Goal: Task Accomplishment & Management: Manage account settings

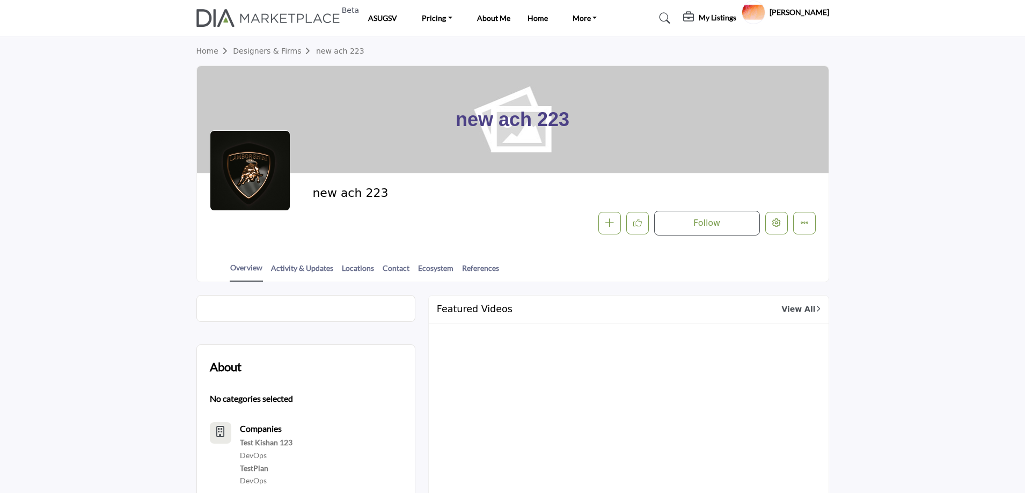
drag, startPoint x: 63, startPoint y: 275, endPoint x: 689, endPoint y: 82, distance: 655.1
click at [63, 275] on section "Home Designers & Firms new ach 223 new ach 223 new ach 223" at bounding box center [512, 159] width 1025 height 245
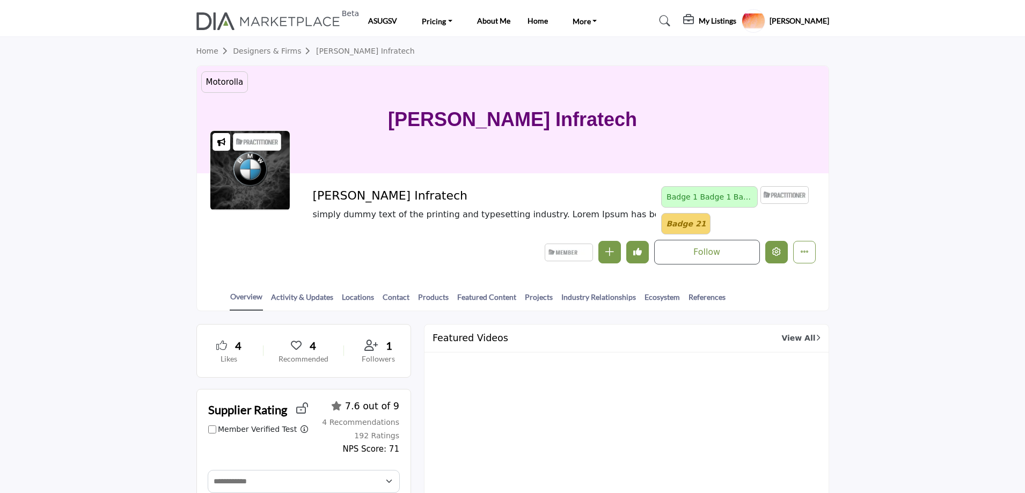
click at [779, 256] on button "Edit company" at bounding box center [776, 252] width 23 height 23
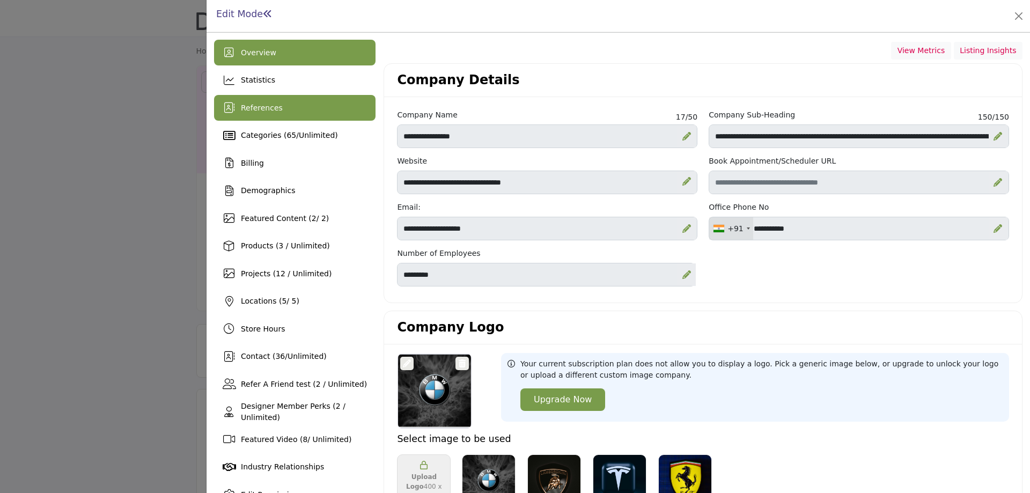
click at [273, 110] on span "References" at bounding box center [262, 108] width 42 height 9
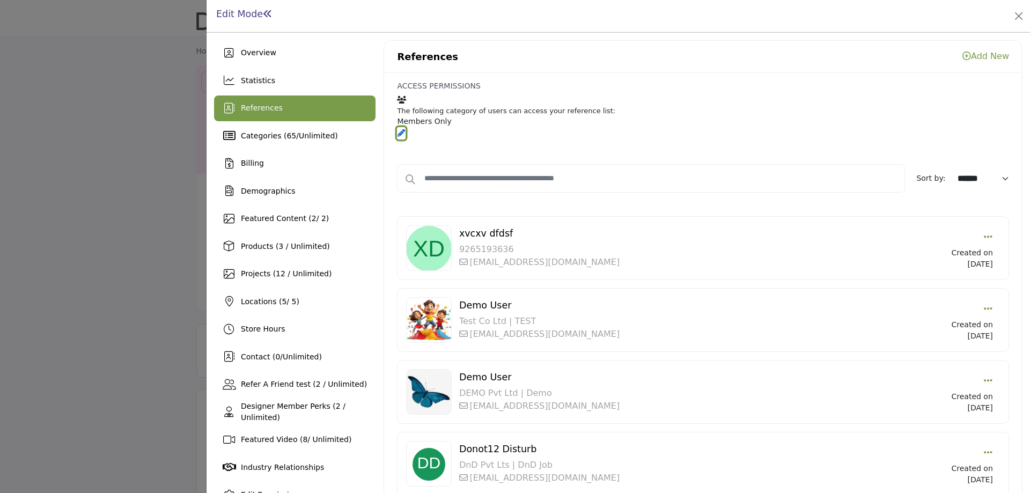
click at [405, 129] on icon "button" at bounding box center [401, 133] width 8 height 8
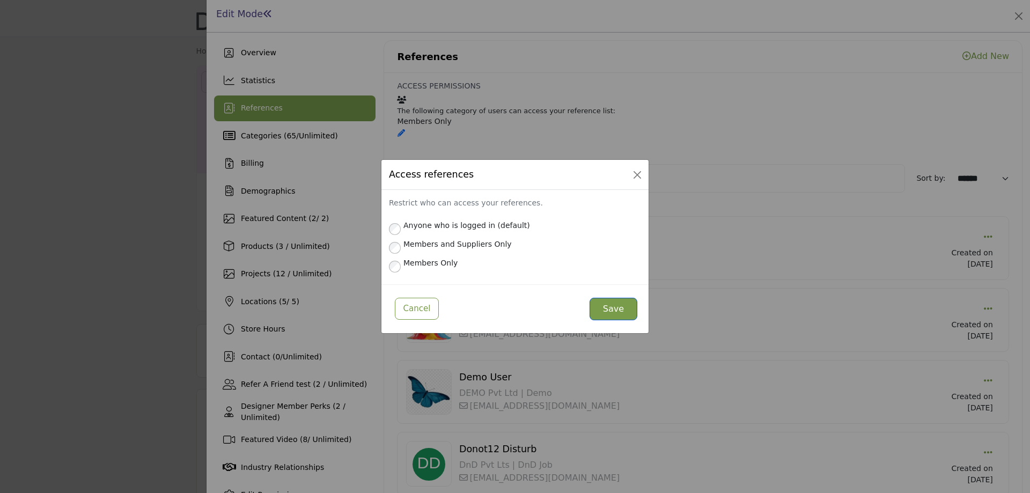
click at [622, 310] on button "Save" at bounding box center [614, 309] width 48 height 23
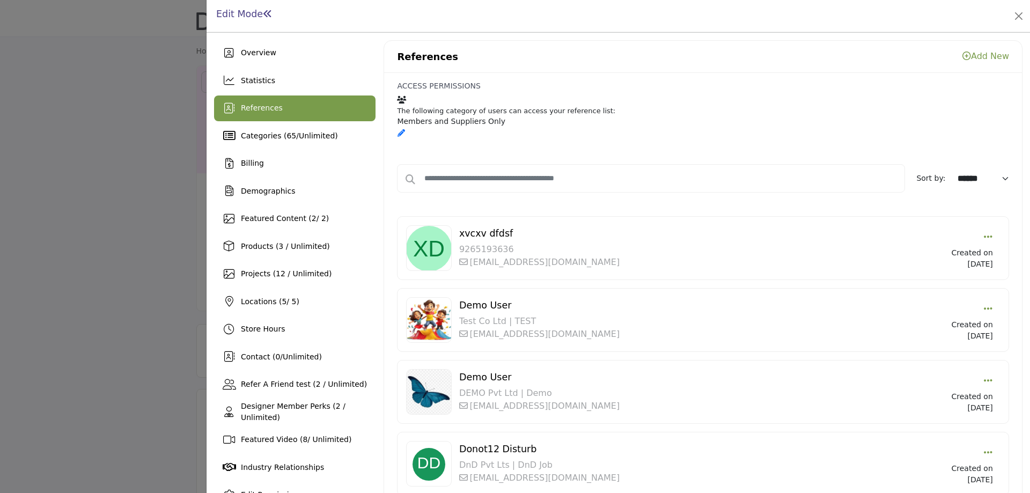
click at [66, 230] on div at bounding box center [515, 246] width 1030 height 493
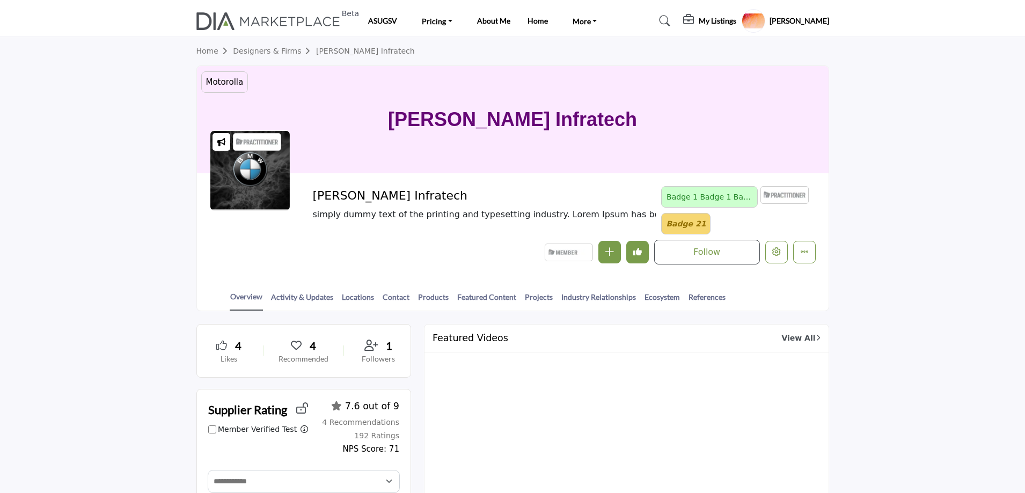
click at [80, 143] on section "Home Designers & Firms Chintan Infratech Motorolla testing badge UI Chintan Inf…" at bounding box center [512, 174] width 1025 height 274
click at [765, 24] on profile-featured-5b1cbef3-cb77-4ba5-92de-570dc196ff6b "Show hide supplier dropdown" at bounding box center [753, 21] width 24 height 24
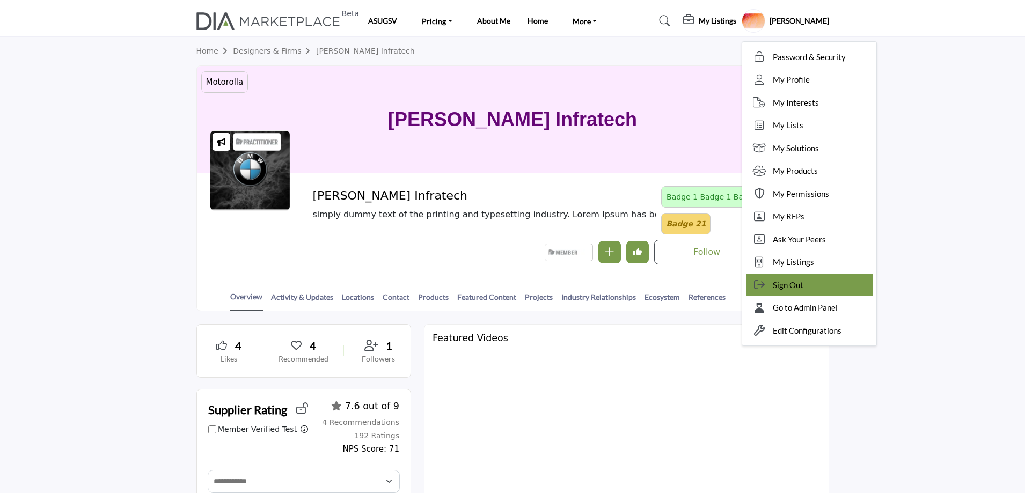
click at [838, 292] on div "Sign Out" at bounding box center [809, 285] width 127 height 23
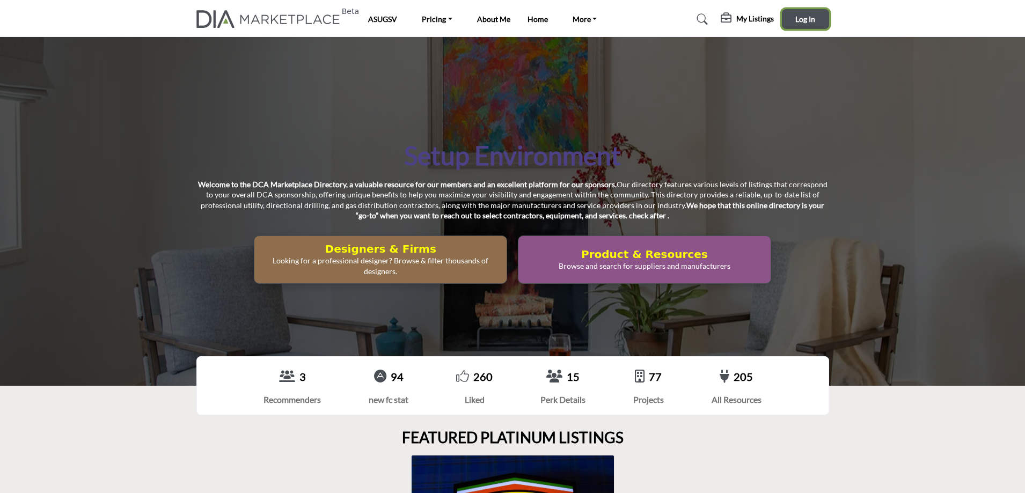
click at [804, 12] on button "Log In" at bounding box center [805, 19] width 47 height 20
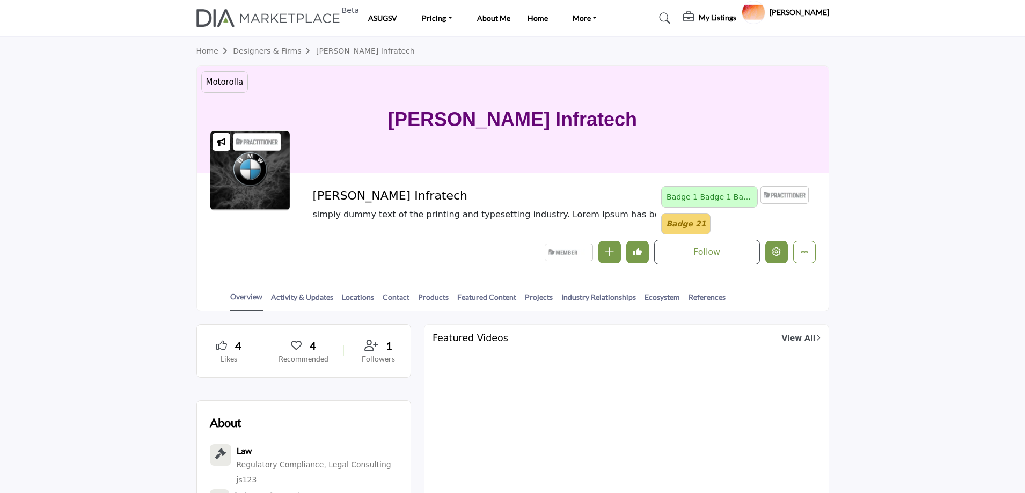
click at [783, 255] on button "Edit company" at bounding box center [776, 252] width 23 height 23
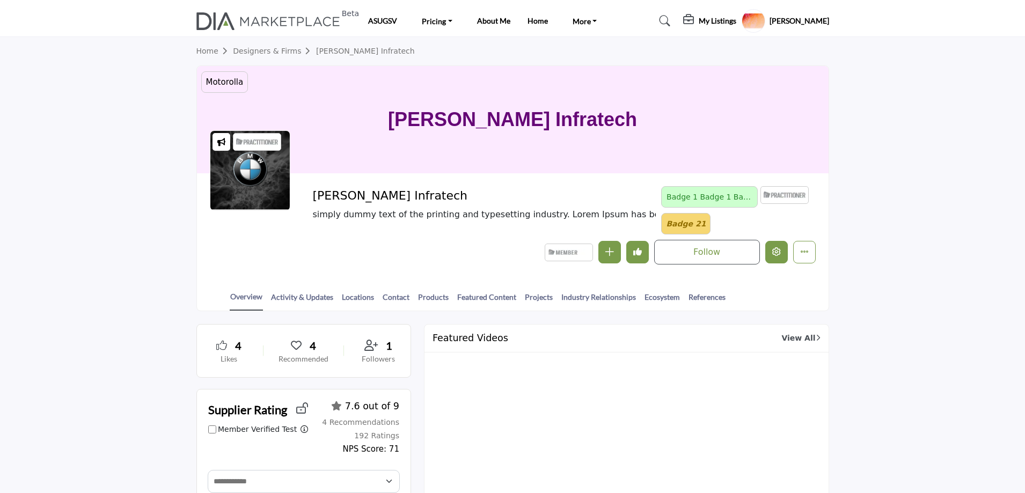
click at [779, 254] on icon "Edit company" at bounding box center [776, 251] width 9 height 9
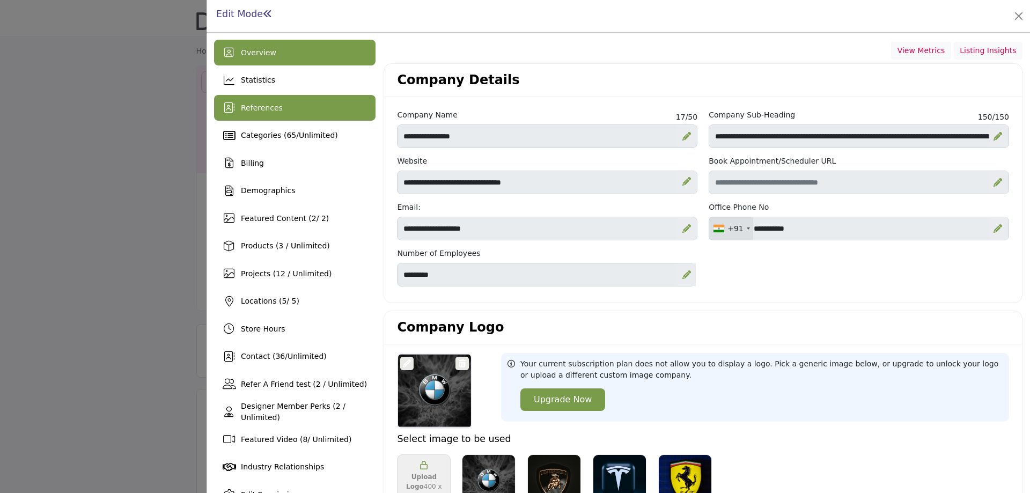
click at [289, 104] on div "References" at bounding box center [294, 108] width 161 height 26
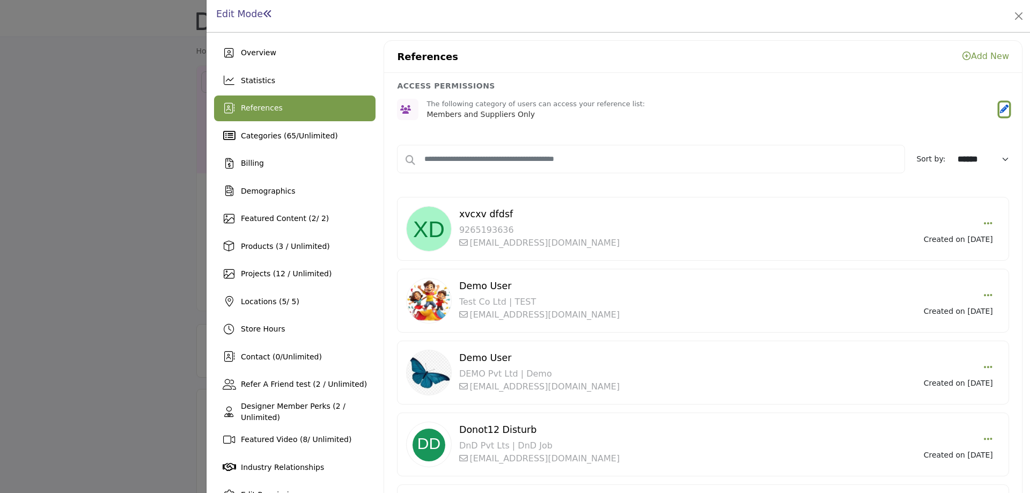
click at [1001, 108] on icon "button" at bounding box center [1004, 109] width 9 height 9
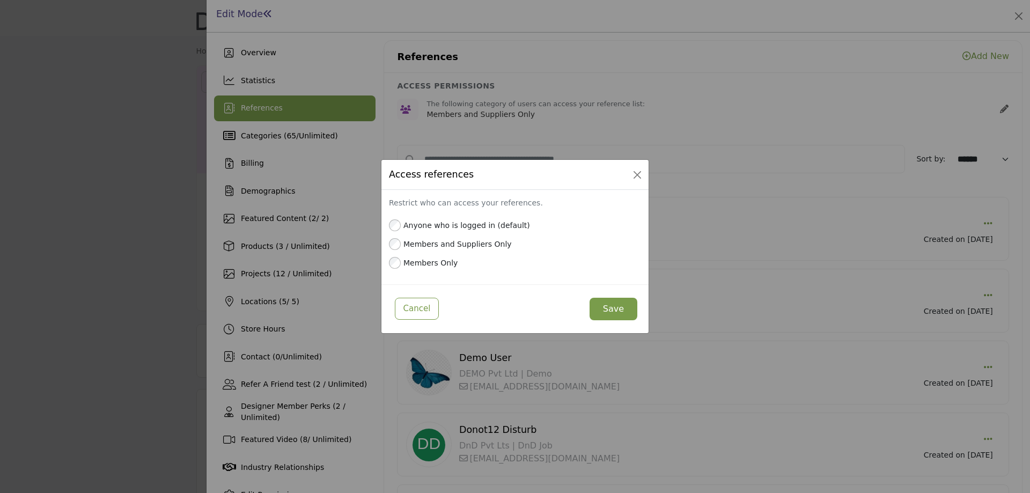
drag, startPoint x: 519, startPoint y: 230, endPoint x: 406, endPoint y: 224, distance: 113.9
click at [406, 224] on label "Anyone who is logged in (default)" at bounding box center [520, 225] width 241 height 11
copy label "Anyone who is logged in (default)"
click at [619, 311] on button "Save" at bounding box center [614, 309] width 48 height 23
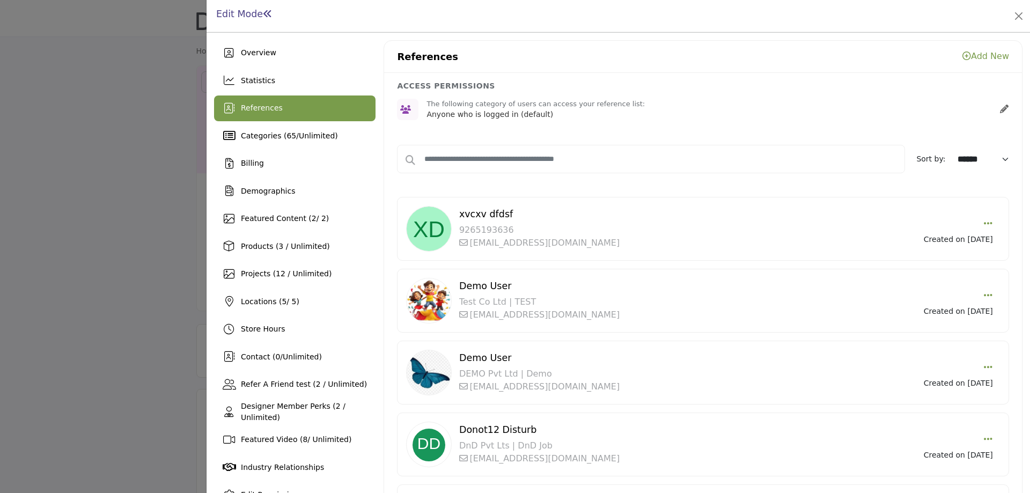
click at [125, 224] on div at bounding box center [515, 246] width 1030 height 493
